Goal: Transaction & Acquisition: Purchase product/service

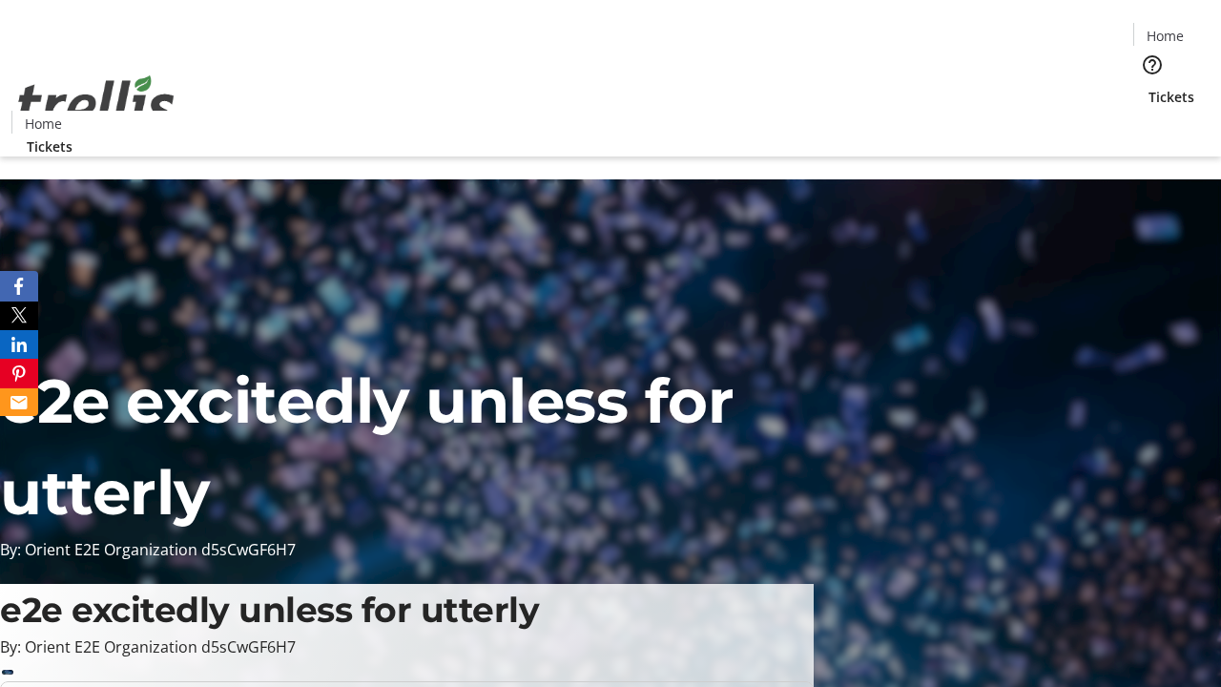
click at [1148, 87] on span "Tickets" at bounding box center [1171, 97] width 46 height 20
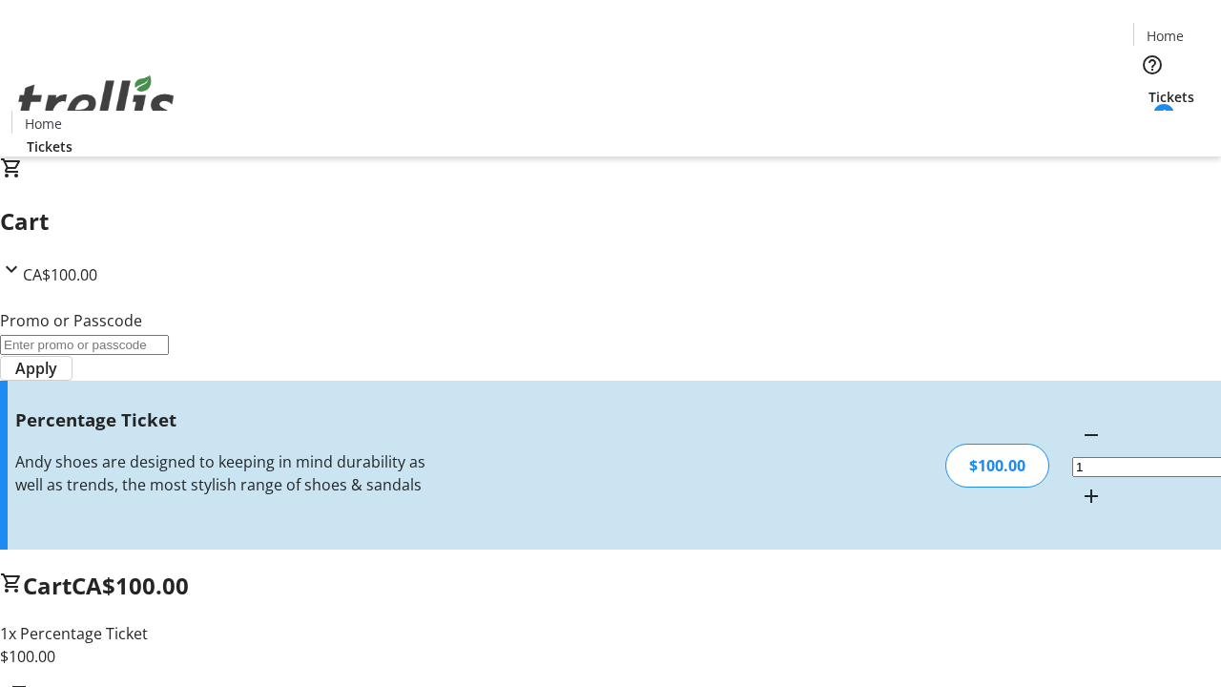
type input "FOO"
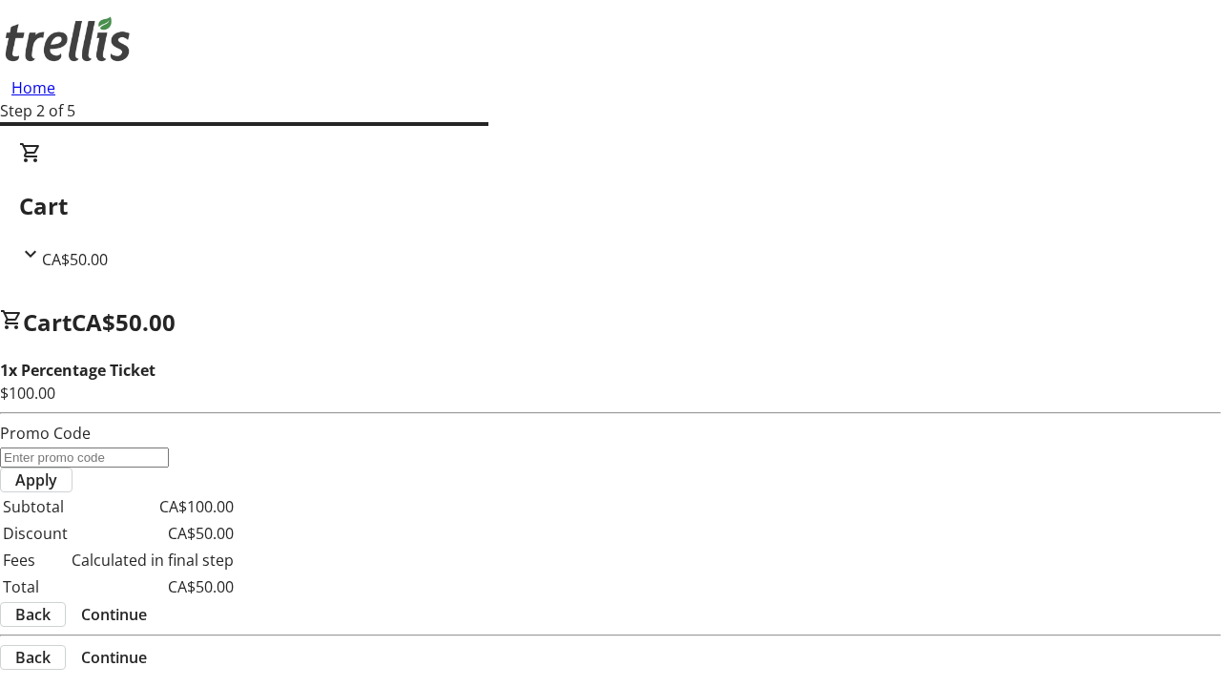
click at [147, 603] on span "Continue" at bounding box center [114, 614] width 66 height 23
